Goal: Transaction & Acquisition: Book appointment/travel/reservation

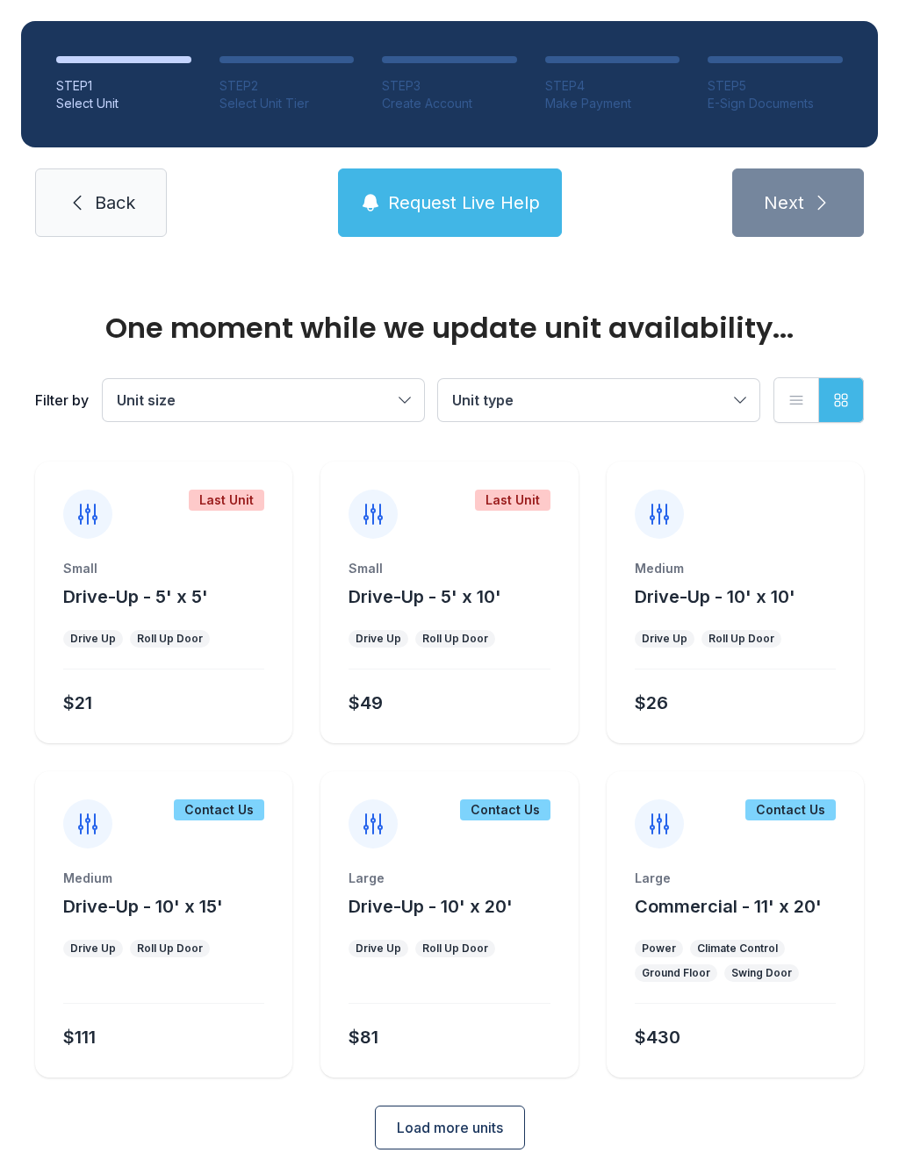
click at [463, 588] on span "Drive-Up - 5' x 10'" at bounding box center [424, 596] width 153 height 21
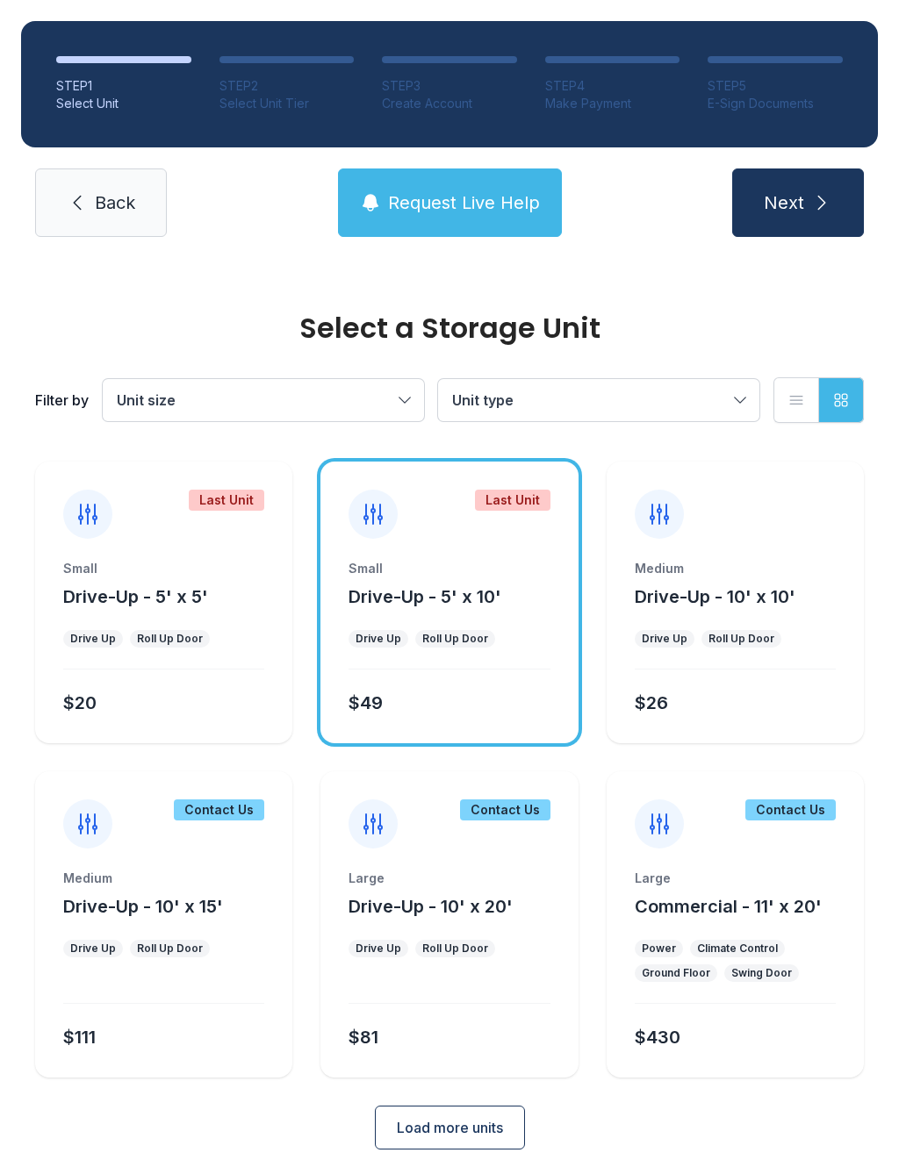
click at [797, 205] on span "Next" at bounding box center [784, 202] width 40 height 25
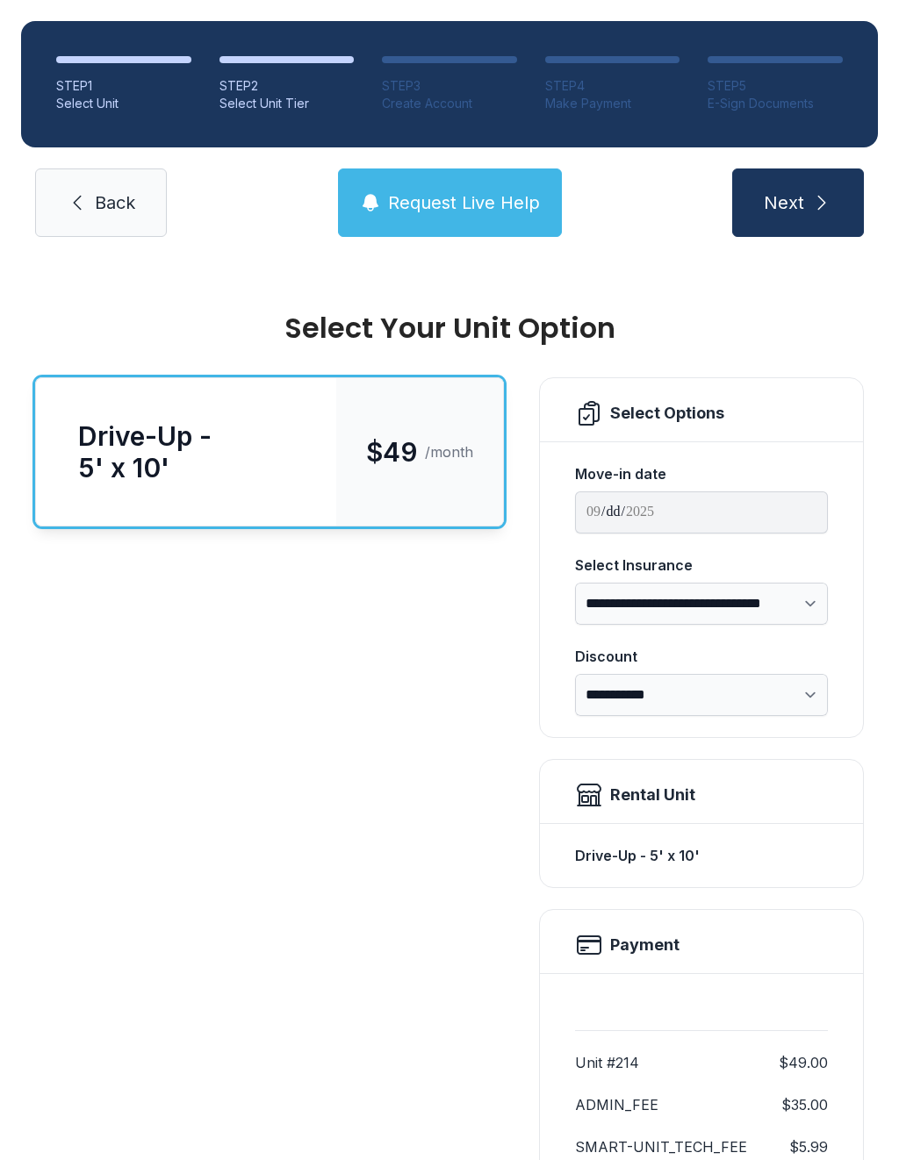
click at [275, 472] on div "Drive-Up - 5' x 10'" at bounding box center [186, 451] width 216 height 63
click at [811, 194] on icon "submit" at bounding box center [821, 202] width 21 height 21
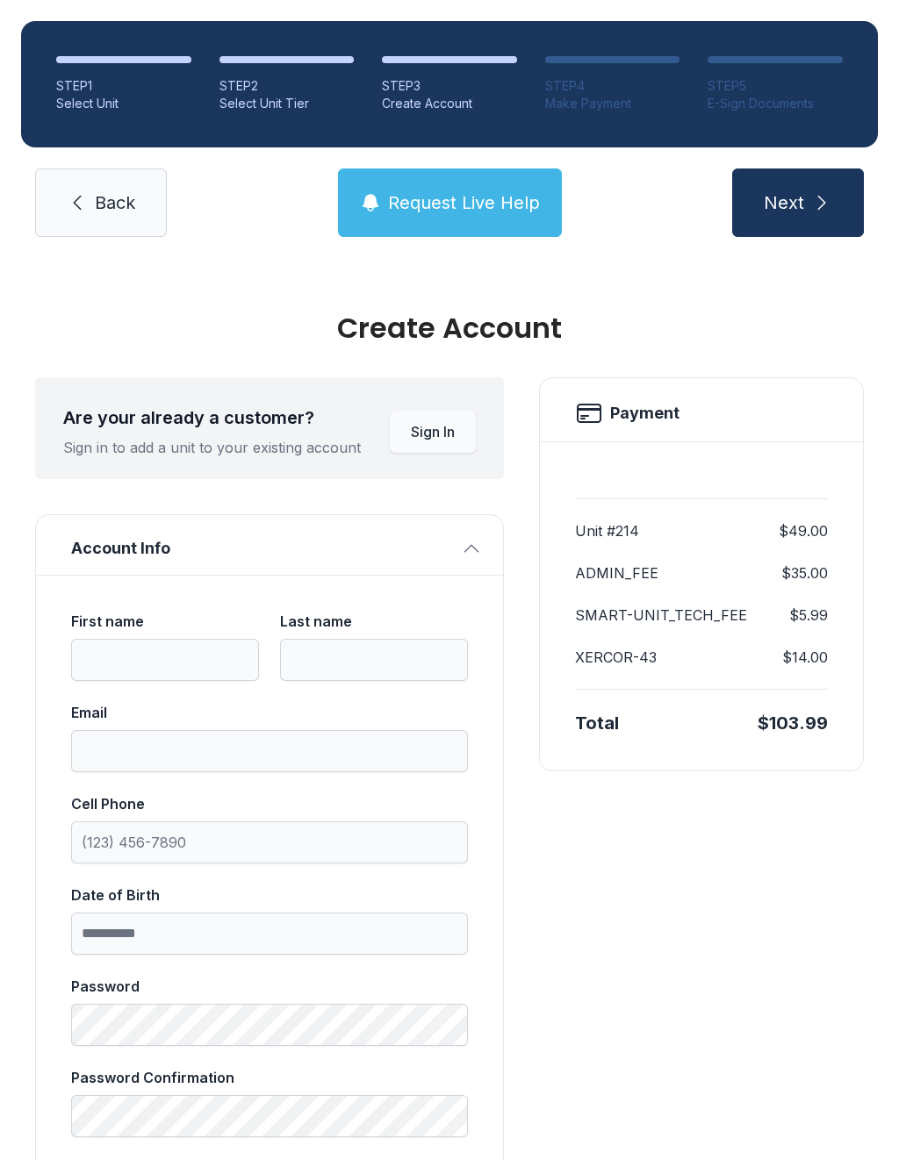
click at [799, 185] on button "Next" at bounding box center [798, 203] width 132 height 68
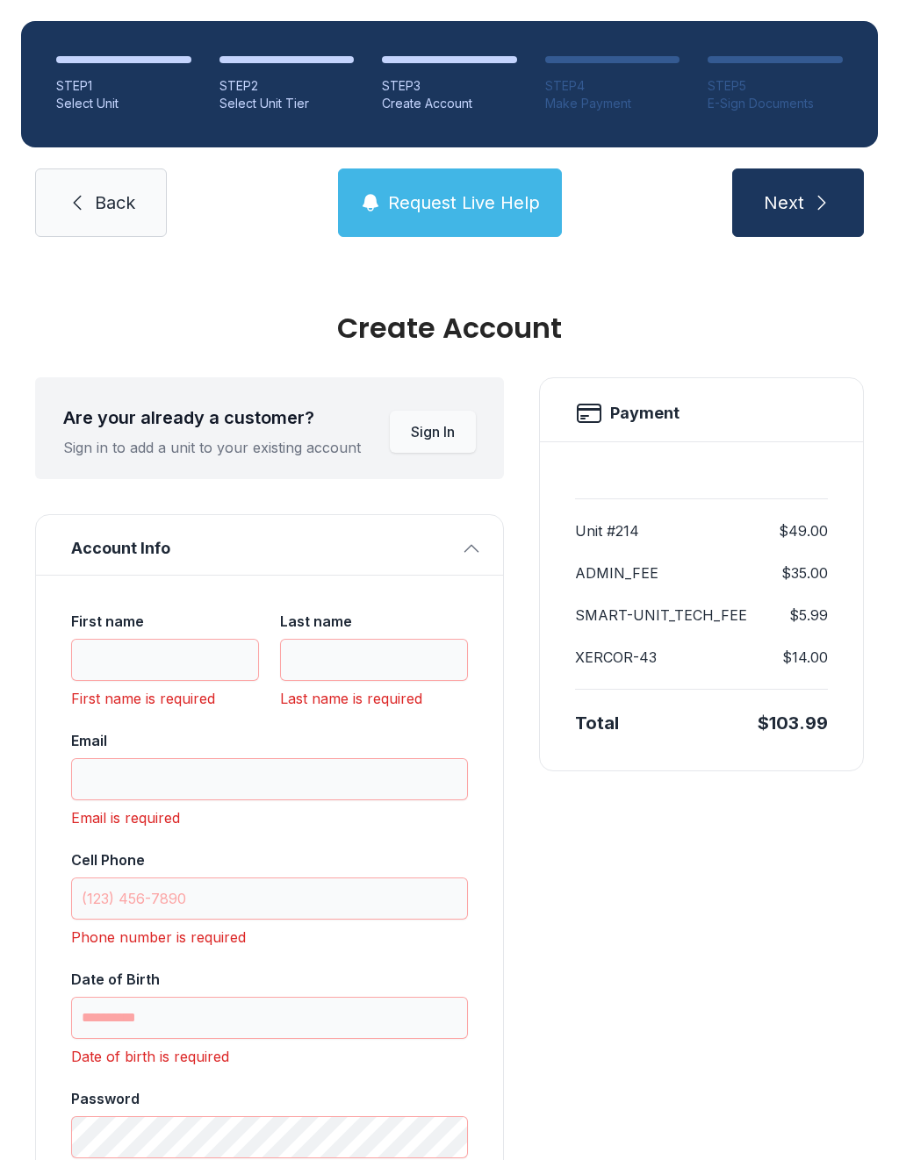
click at [133, 189] on link "Back" at bounding box center [101, 203] width 132 height 68
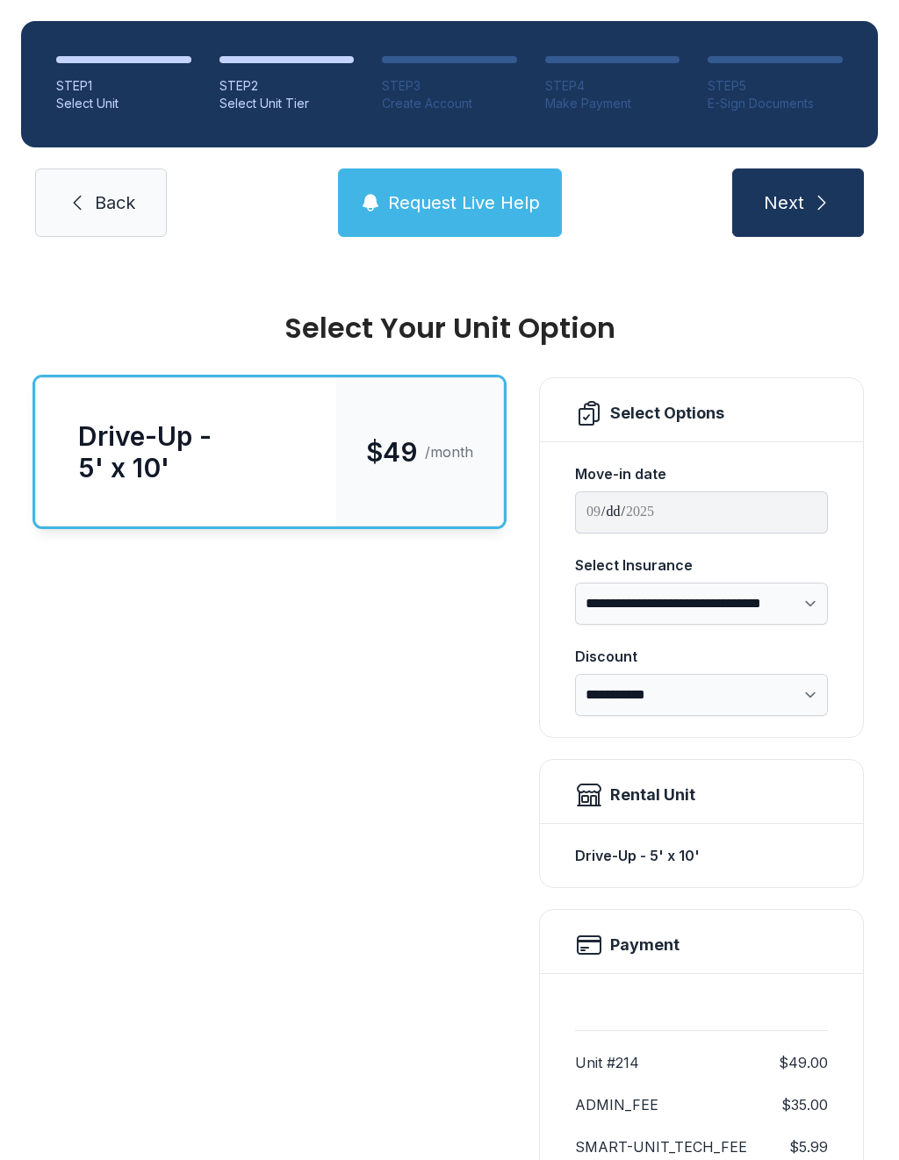
click at [133, 189] on link "Back" at bounding box center [101, 203] width 132 height 68
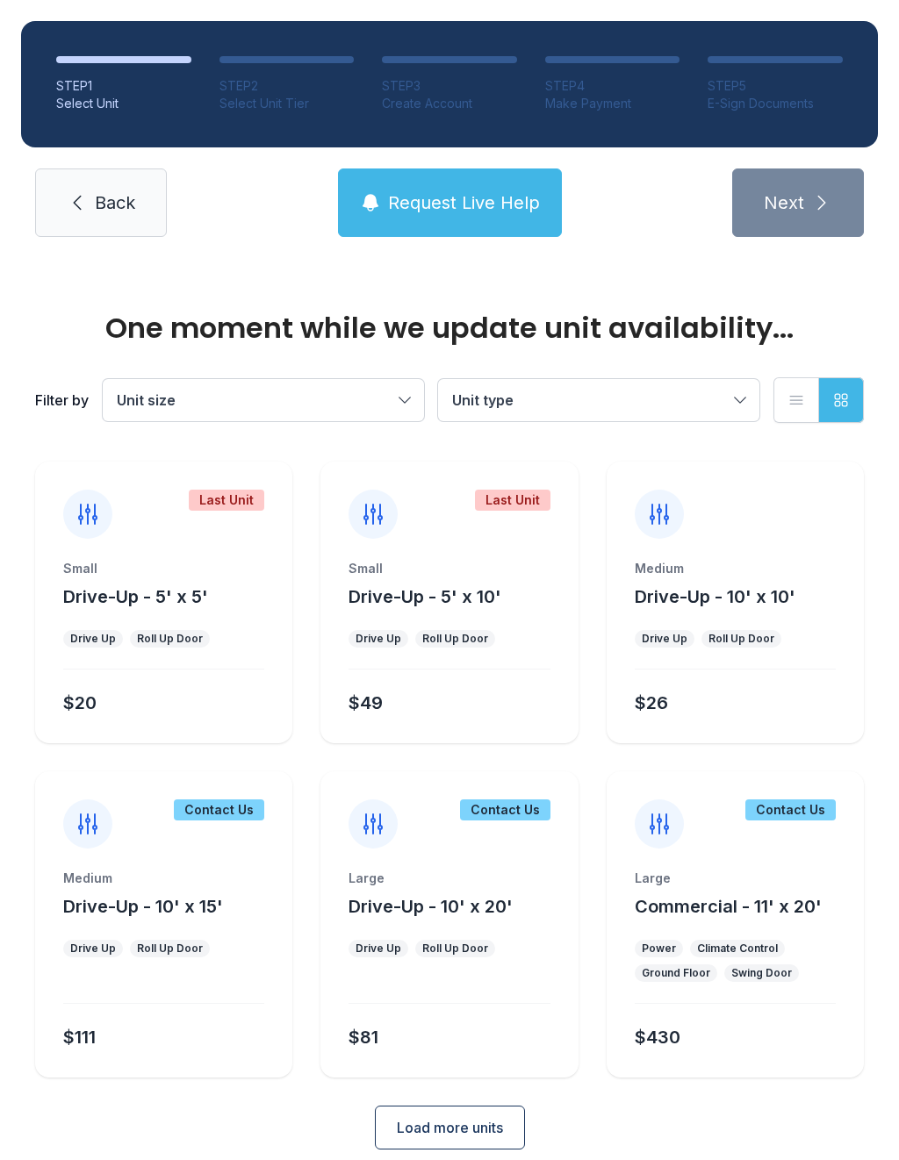
click at [135, 196] on span "Back" at bounding box center [115, 202] width 40 height 25
